Goal: Information Seeking & Learning: Learn about a topic

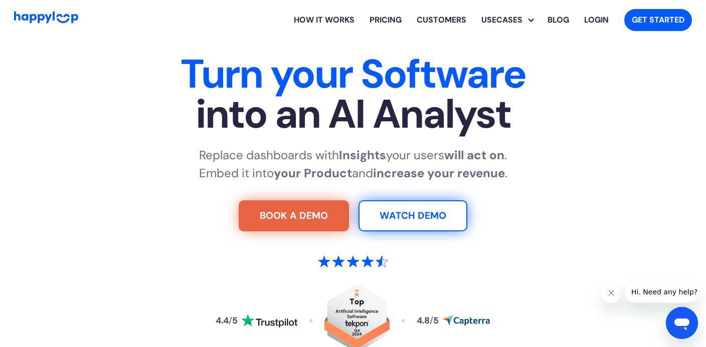
click at [369, 18] on link "Pricing" at bounding box center [385, 20] width 47 height 32
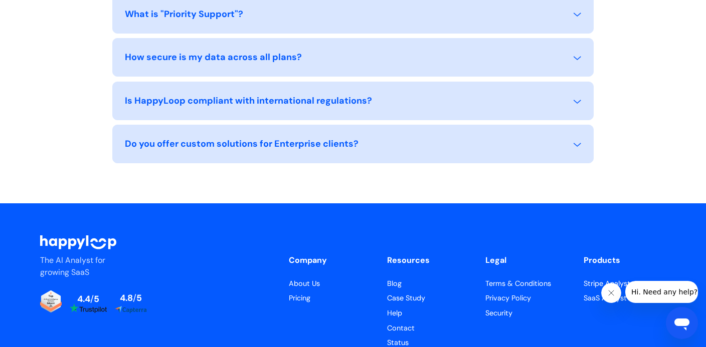
scroll to position [1247, 0]
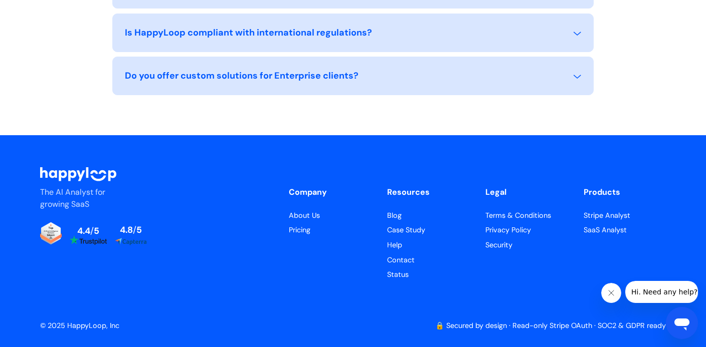
click at [514, 231] on link "Privacy Policy" at bounding box center [526, 230] width 82 height 11
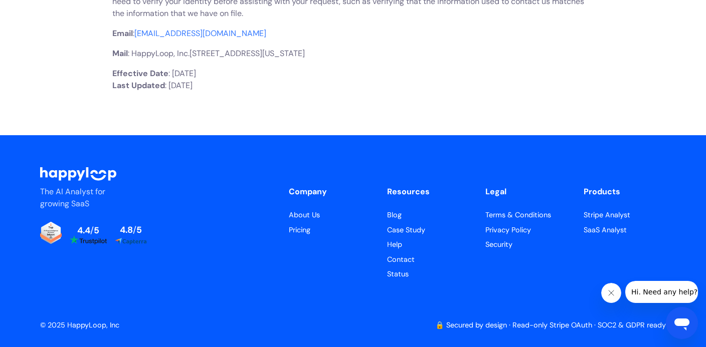
scroll to position [3077, 0]
click at [333, 60] on p "Mail : HappyLoop, Inc.2810 N Church St PMB 93186 Wilmington, Delaware 19802-444…" at bounding box center [352, 54] width 481 height 12
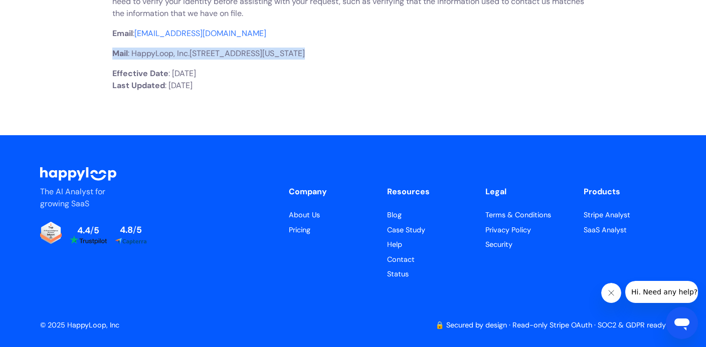
click at [333, 60] on p "Mail : HappyLoop, Inc.2810 N Church St PMB 93186 Wilmington, Delaware 19802-444…" at bounding box center [352, 54] width 481 height 12
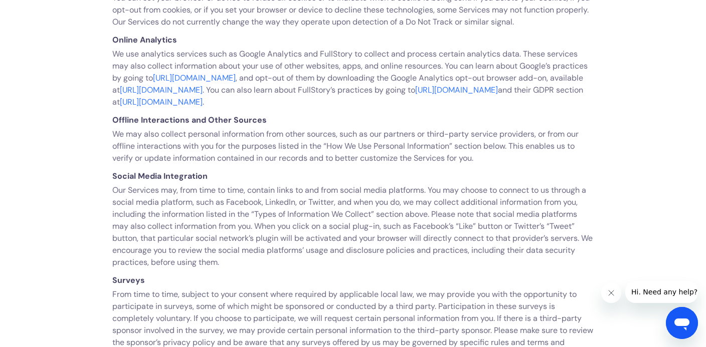
scroll to position [0, 0]
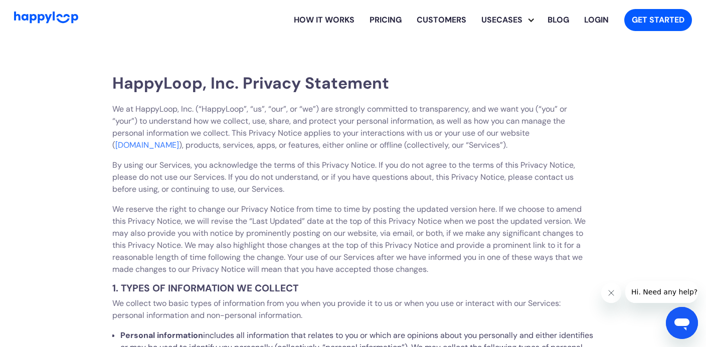
click at [296, 21] on link "How it works" at bounding box center [324, 20] width 76 height 32
click at [52, 18] on img "Go to Home Page" at bounding box center [46, 18] width 64 height 12
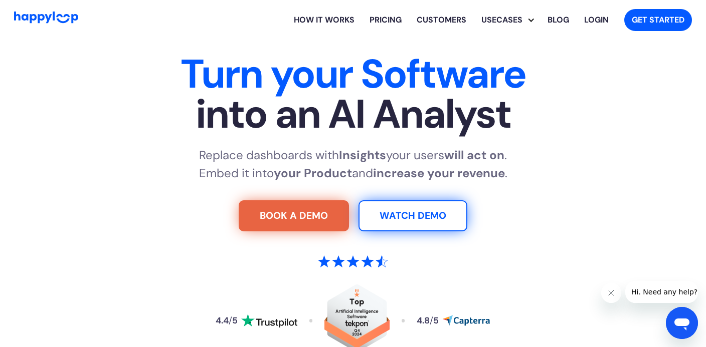
click at [581, 111] on span "into an AI Analyst" at bounding box center [353, 114] width 626 height 40
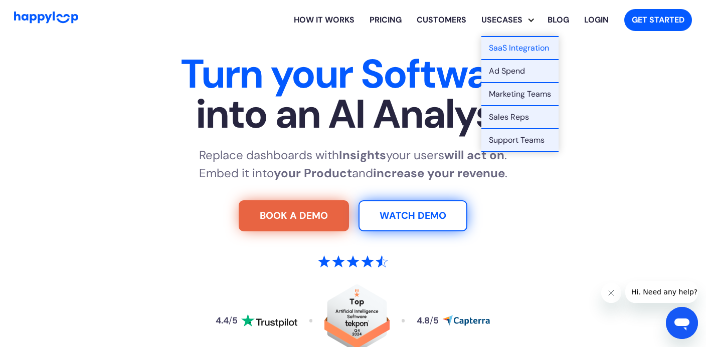
click at [515, 17] on div "Usecases" at bounding box center [502, 20] width 56 height 12
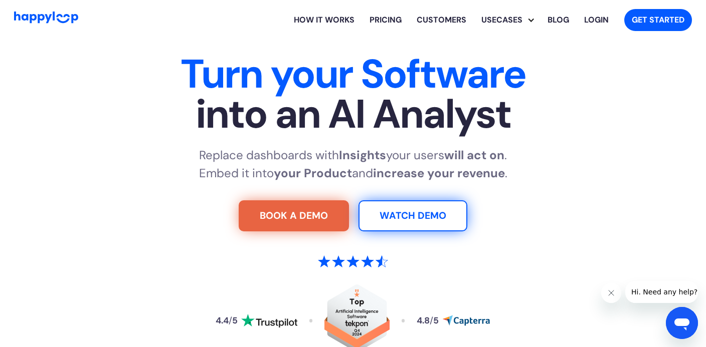
click at [515, 17] on div "Usecases" at bounding box center [502, 20] width 56 height 12
